Goal: Find specific page/section: Find specific page/section

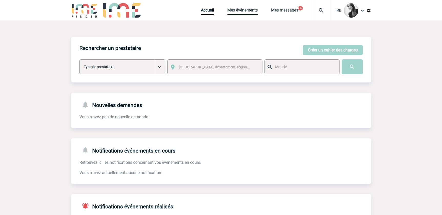
click at [249, 9] on link "Mes événements" at bounding box center [242, 11] width 30 height 7
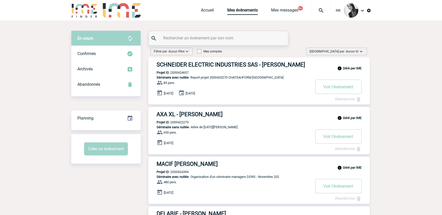
click at [340, 51] on span "Trier par : Aucun tri" at bounding box center [333, 51] width 49 height 5
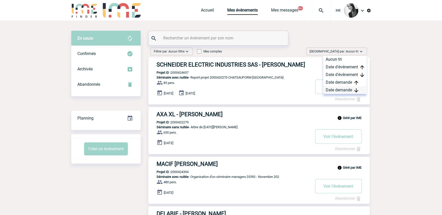
click at [333, 91] on div "Date demande" at bounding box center [345, 90] width 44 height 8
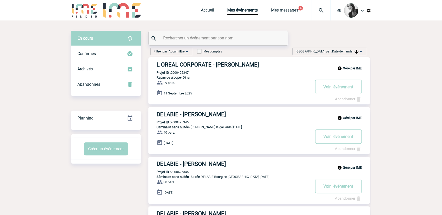
click at [349, 51] on span "Date demande" at bounding box center [345, 52] width 26 height 4
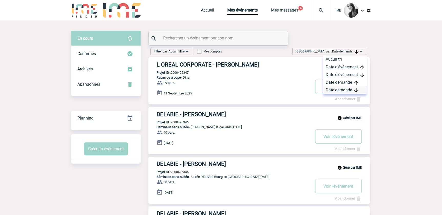
click at [350, 93] on div "Date demande" at bounding box center [345, 90] width 44 height 8
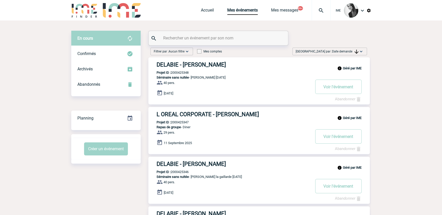
click at [338, 52] on span "Date demande" at bounding box center [345, 52] width 26 height 4
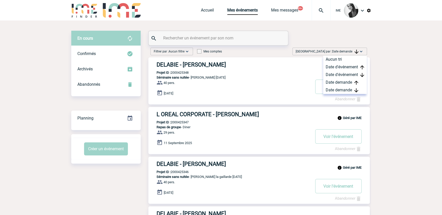
drag, startPoint x: 340, startPoint y: 91, endPoint x: 258, endPoint y: 103, distance: 83.2
click at [339, 91] on div "Date demande" at bounding box center [345, 90] width 44 height 8
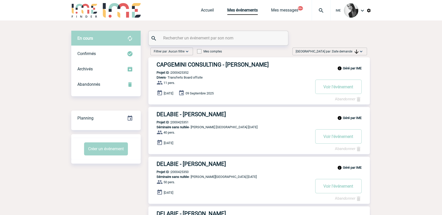
click at [339, 50] on span "Date demande" at bounding box center [345, 52] width 26 height 4
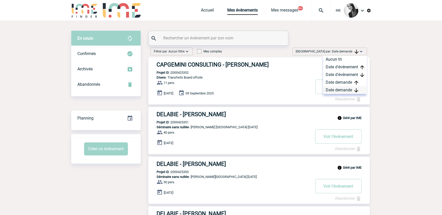
click at [339, 89] on div "Date demande" at bounding box center [345, 90] width 44 height 8
